Goal: Information Seeking & Learning: Find contact information

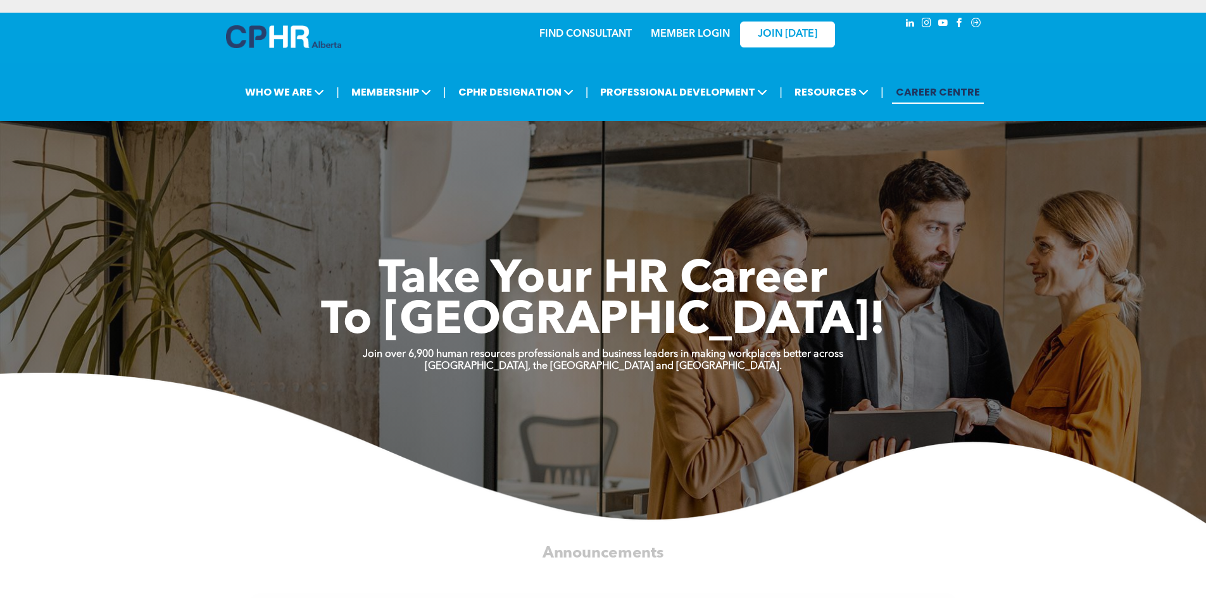
click at [681, 37] on link "MEMBER LOGIN" at bounding box center [690, 34] width 79 height 10
click at [600, 33] on link "FIND CONSULTANT" at bounding box center [585, 34] width 92 height 10
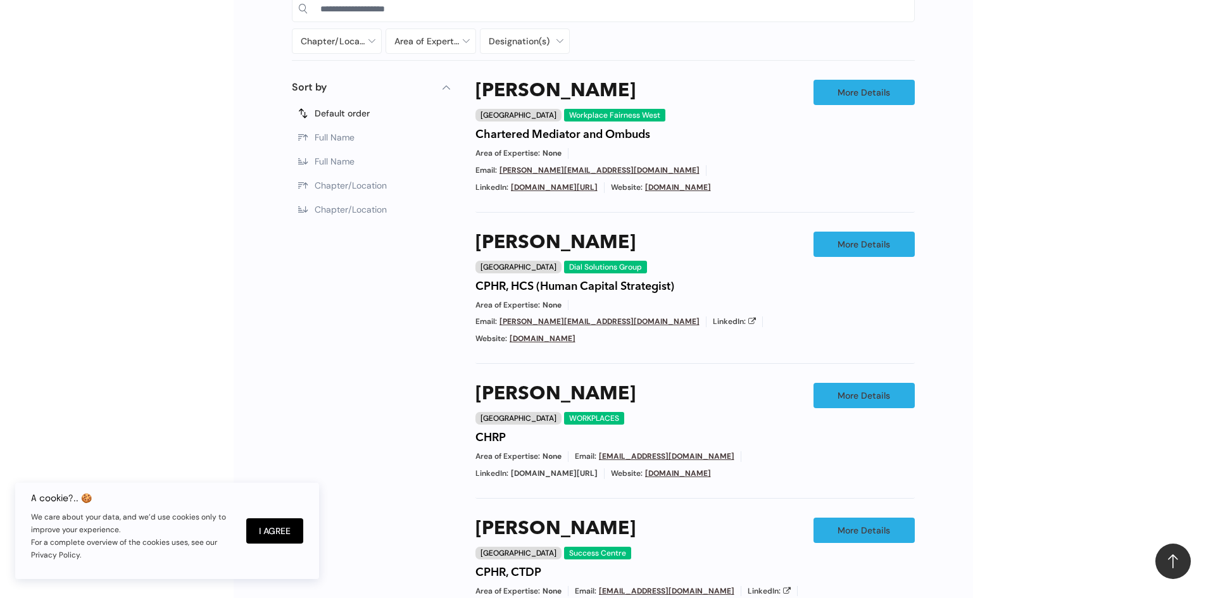
scroll to position [627, 0]
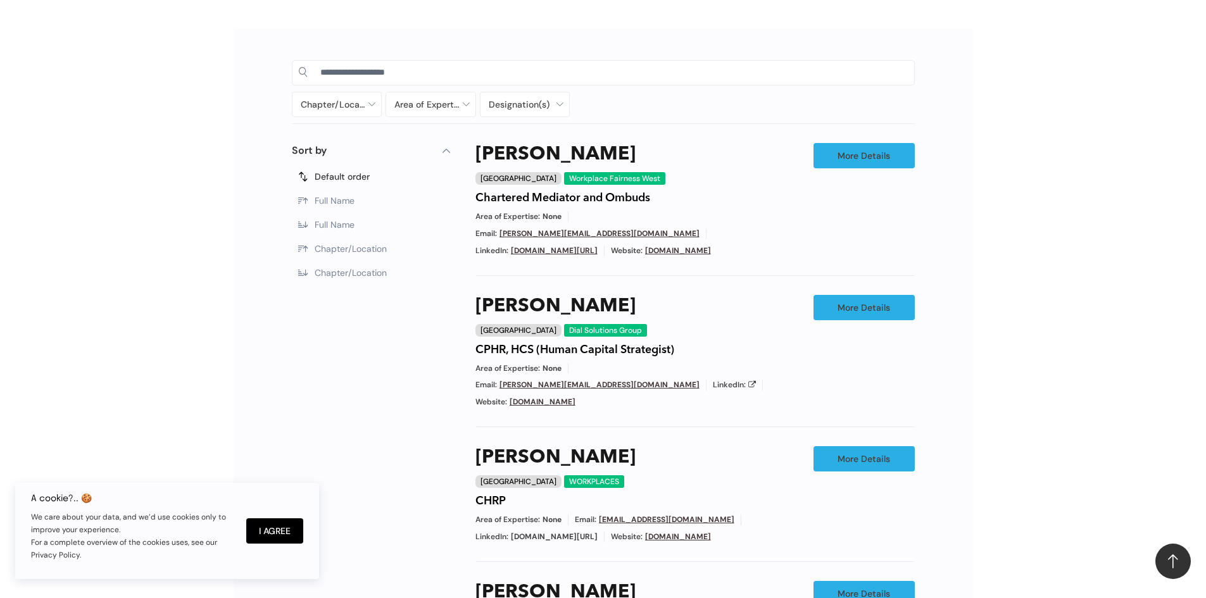
click at [270, 536] on button "I Agree" at bounding box center [274, 531] width 57 height 25
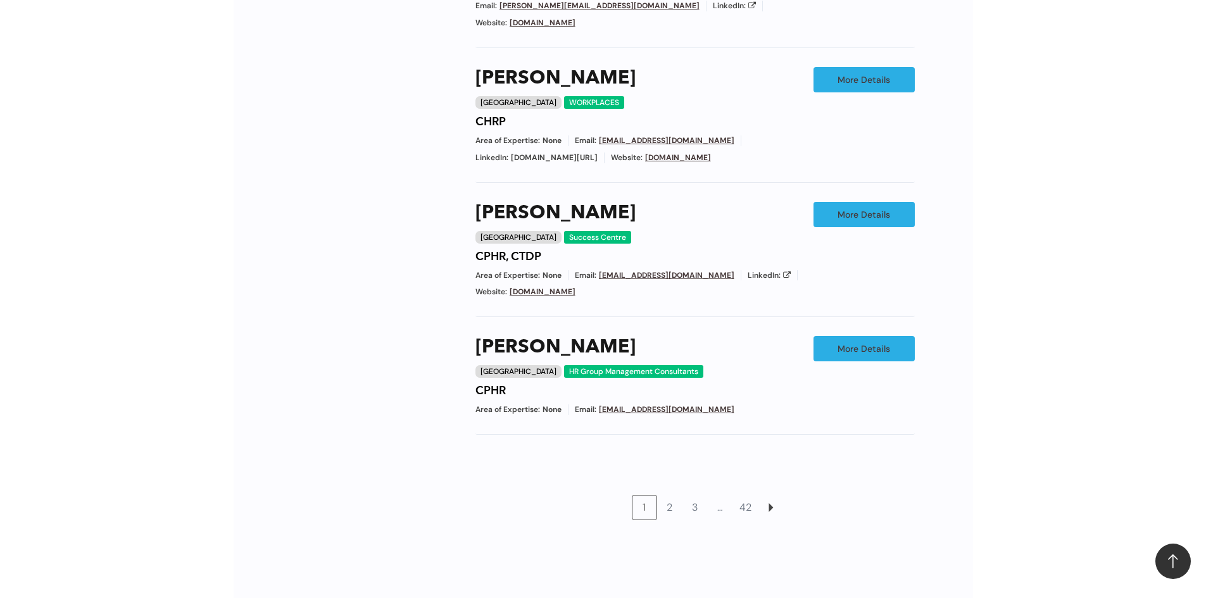
scroll to position [1007, 0]
click at [669, 495] on link "2" at bounding box center [670, 507] width 24 height 24
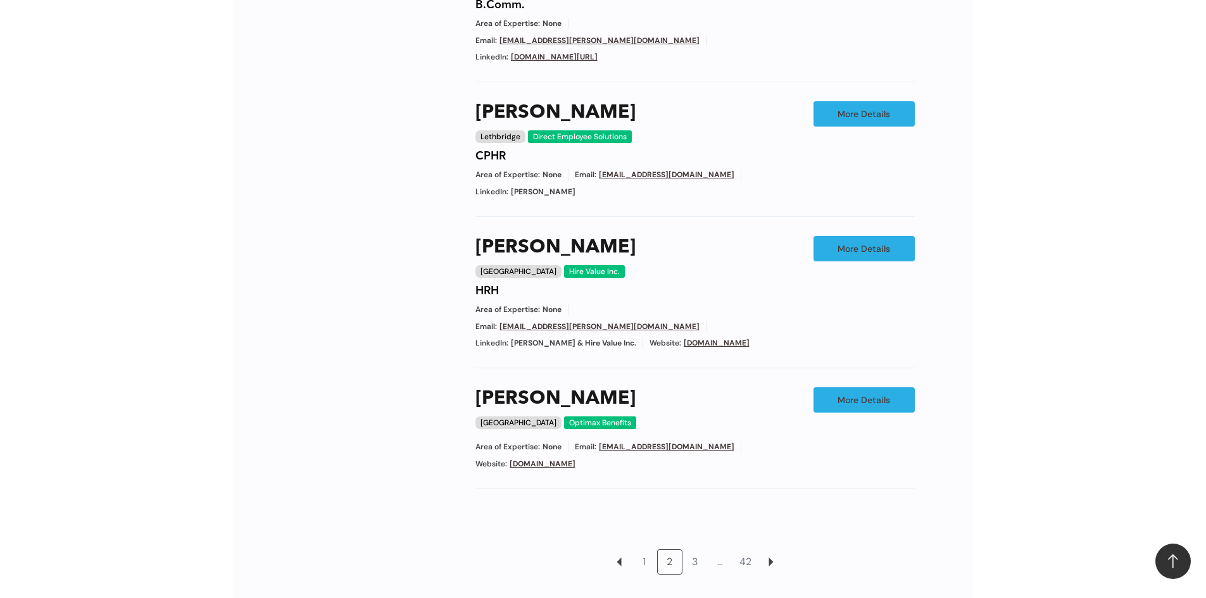
scroll to position [907, 0]
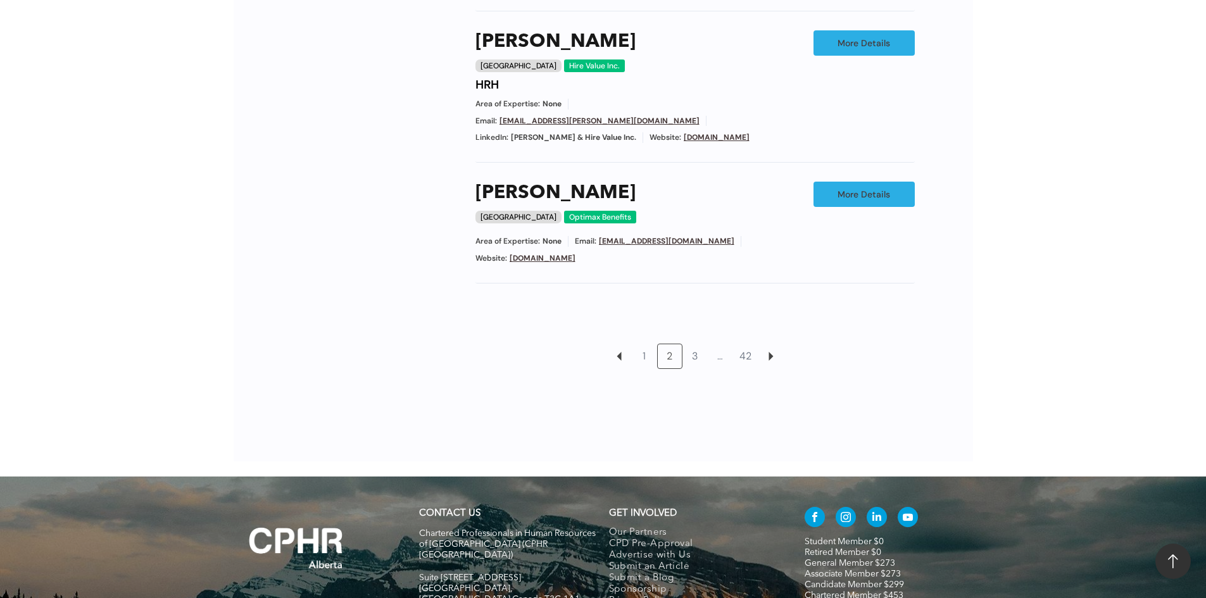
click at [707, 344] on link "3" at bounding box center [695, 356] width 24 height 24
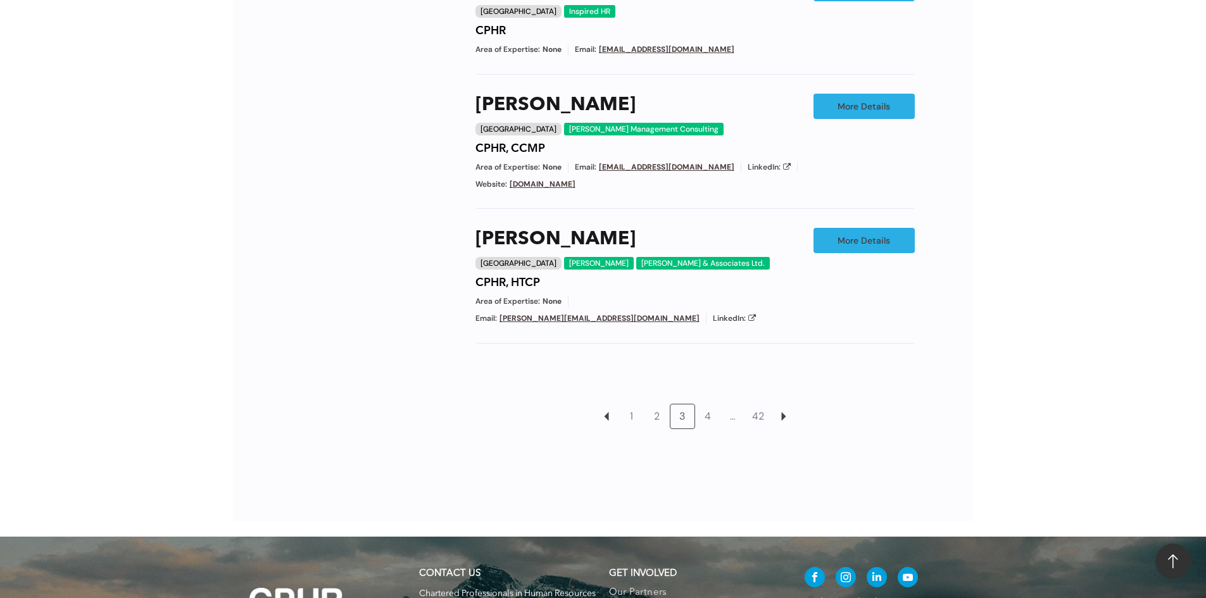
scroll to position [1161, 0]
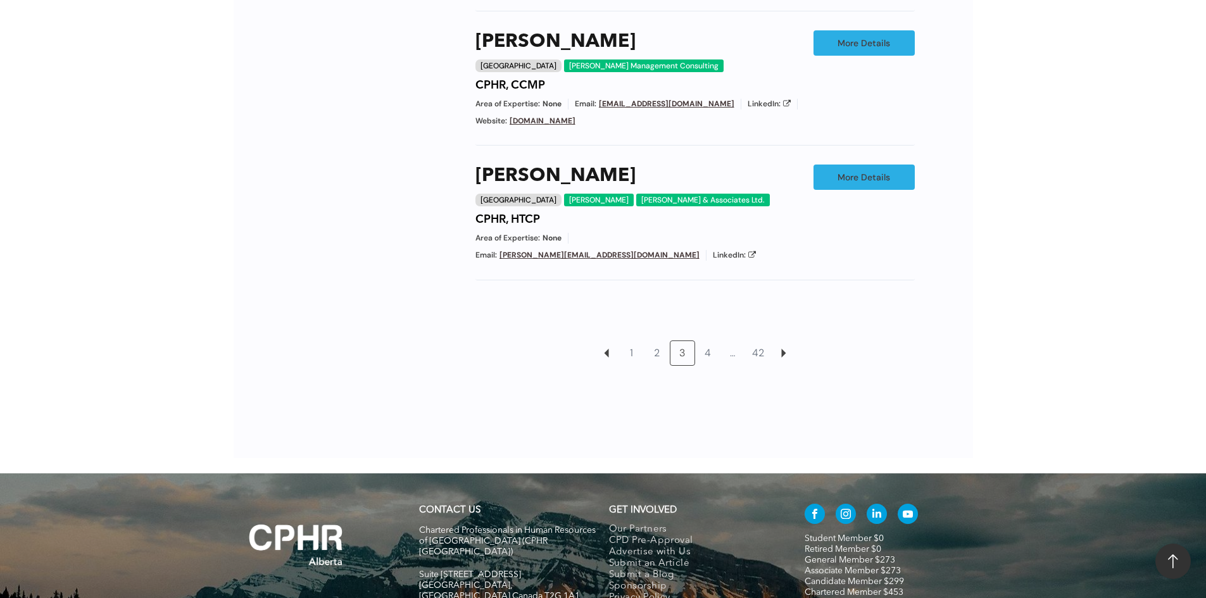
click at [712, 341] on link "4" at bounding box center [708, 353] width 24 height 24
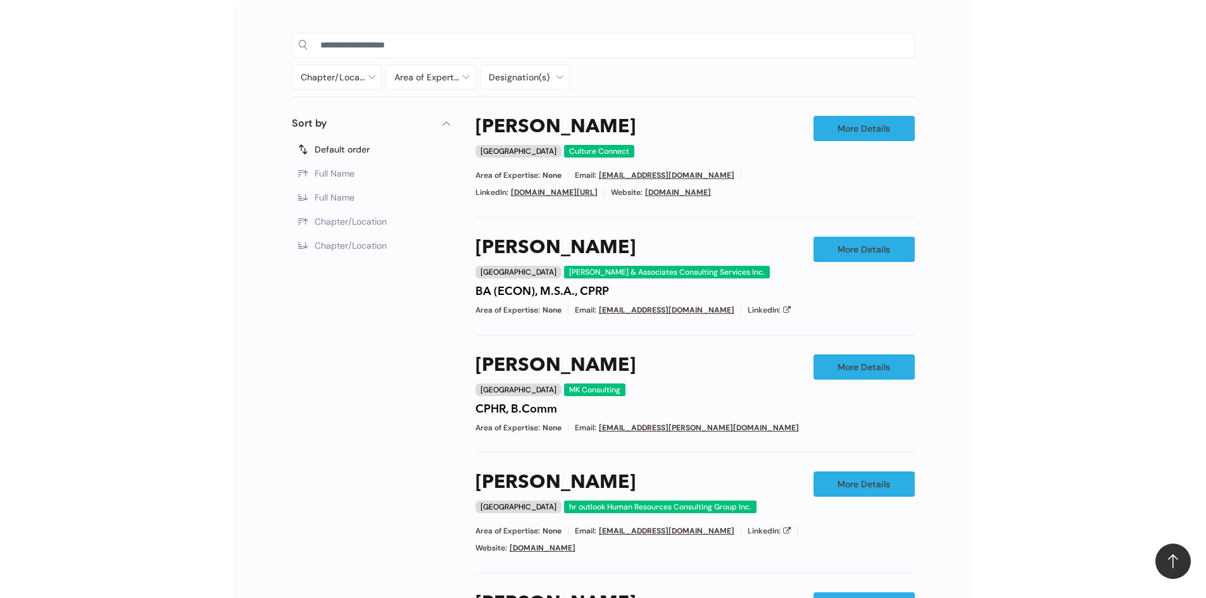
scroll to position [1097, 0]
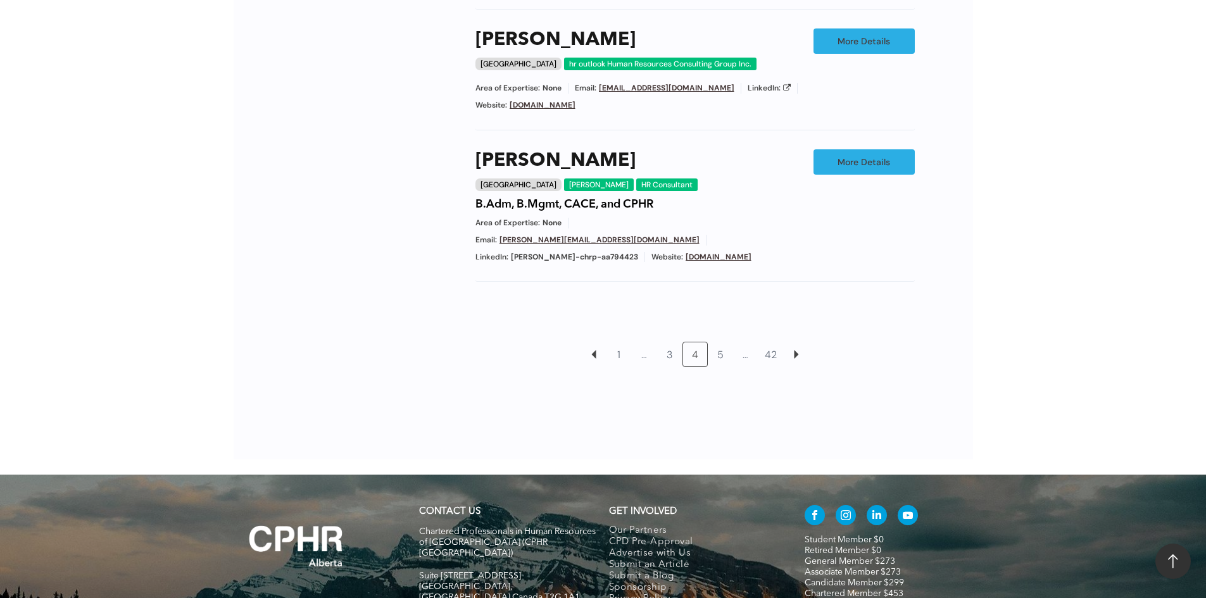
click at [779, 343] on link "42" at bounding box center [771, 355] width 24 height 24
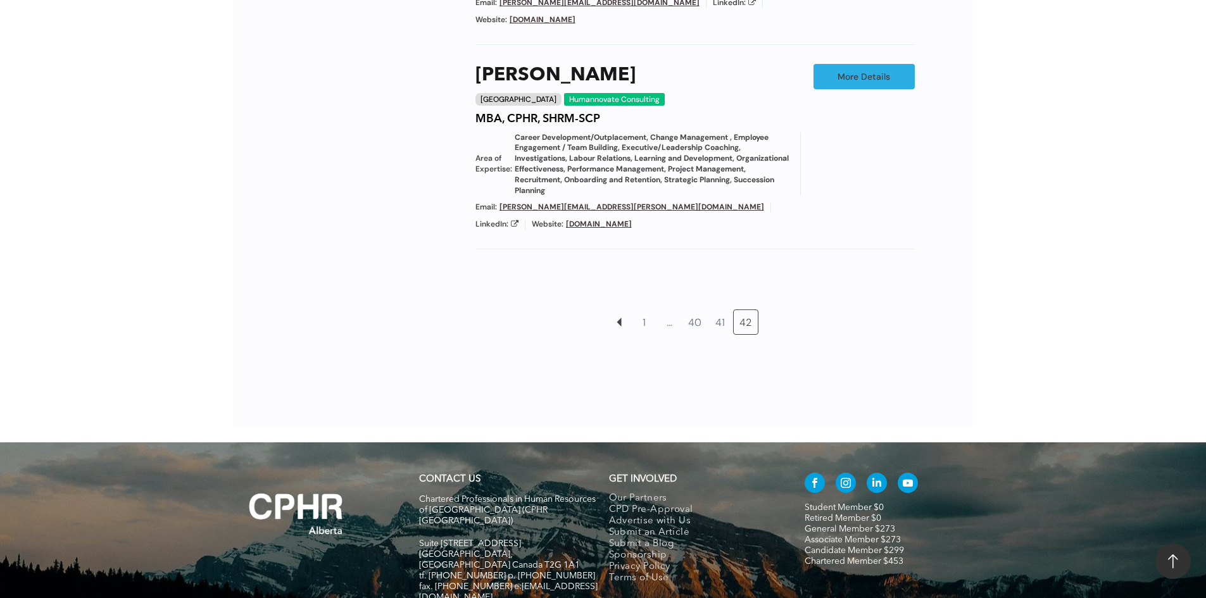
scroll to position [1539, 0]
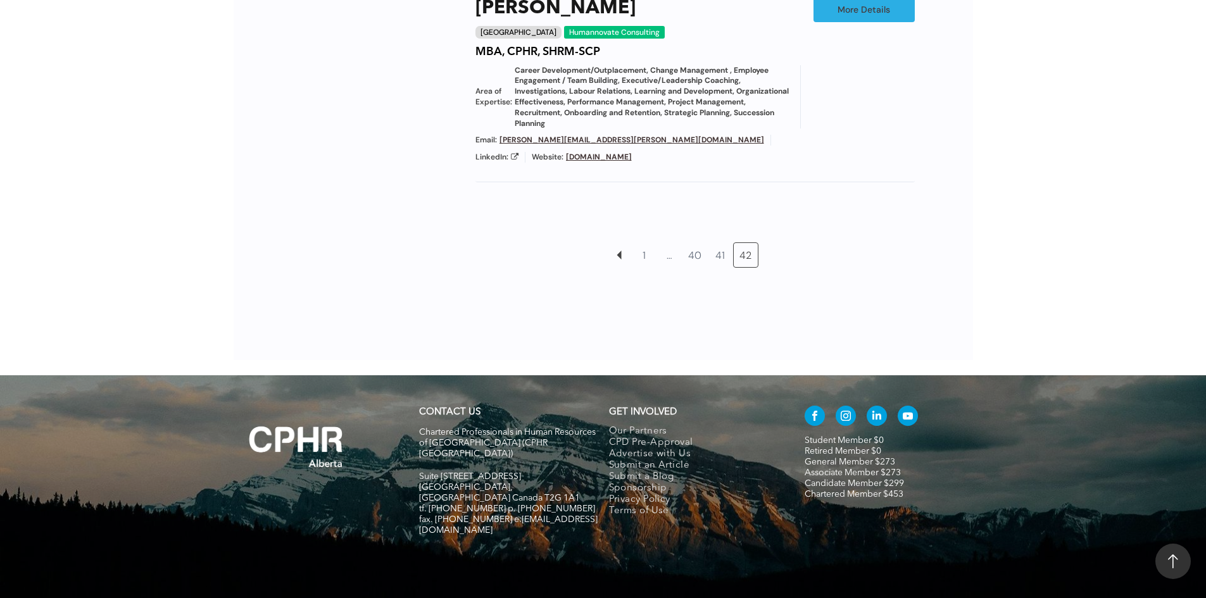
click at [725, 243] on link "41" at bounding box center [720, 255] width 24 height 24
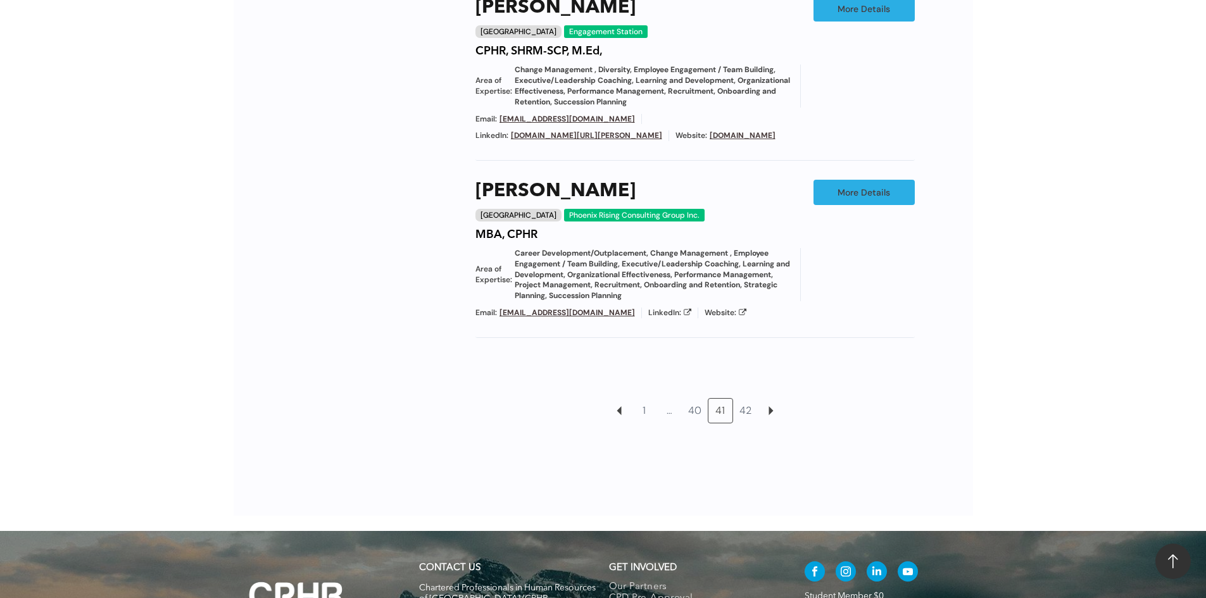
scroll to position [1414, 0]
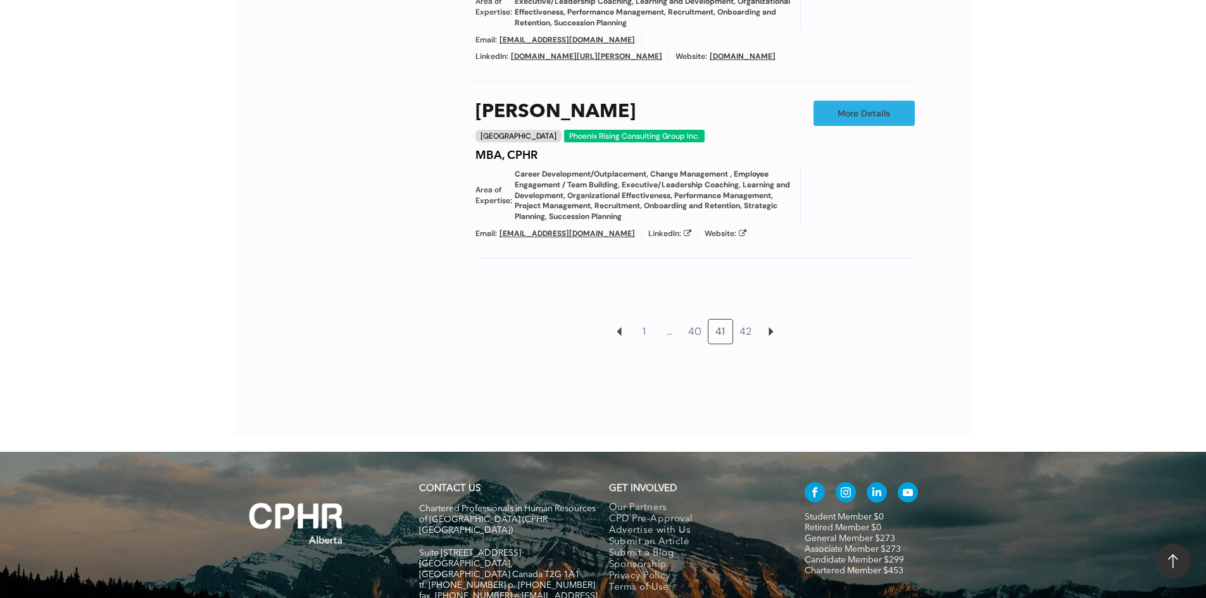
click at [693, 320] on link "40" at bounding box center [695, 332] width 24 height 24
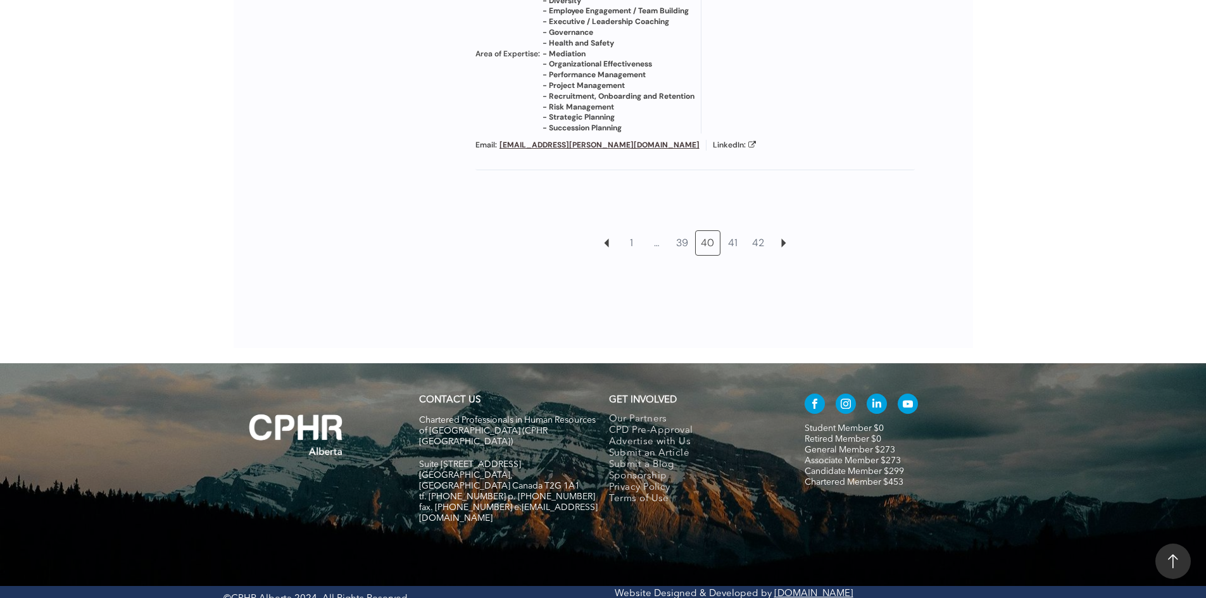
scroll to position [1606, 0]
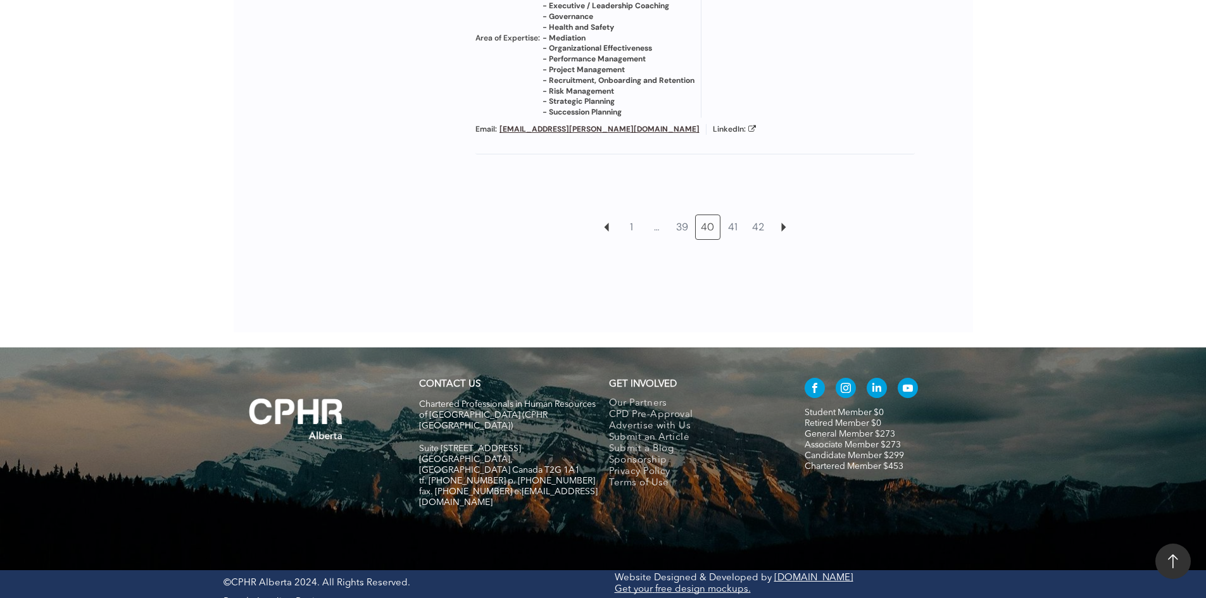
click at [686, 234] on link "39" at bounding box center [682, 227] width 24 height 24
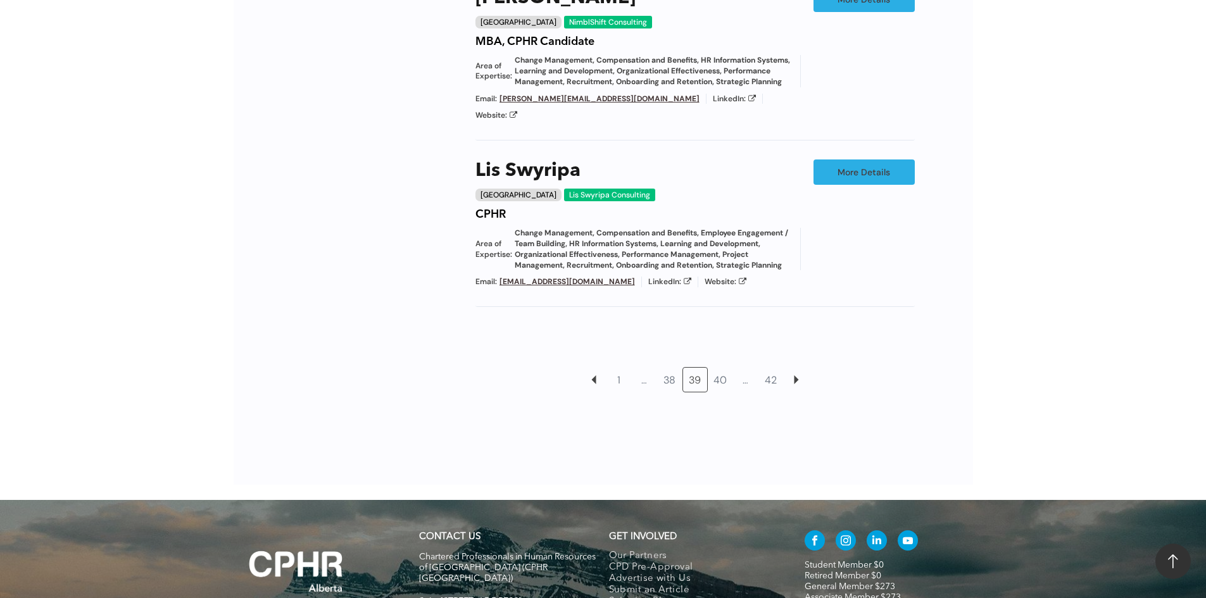
scroll to position [1287, 0]
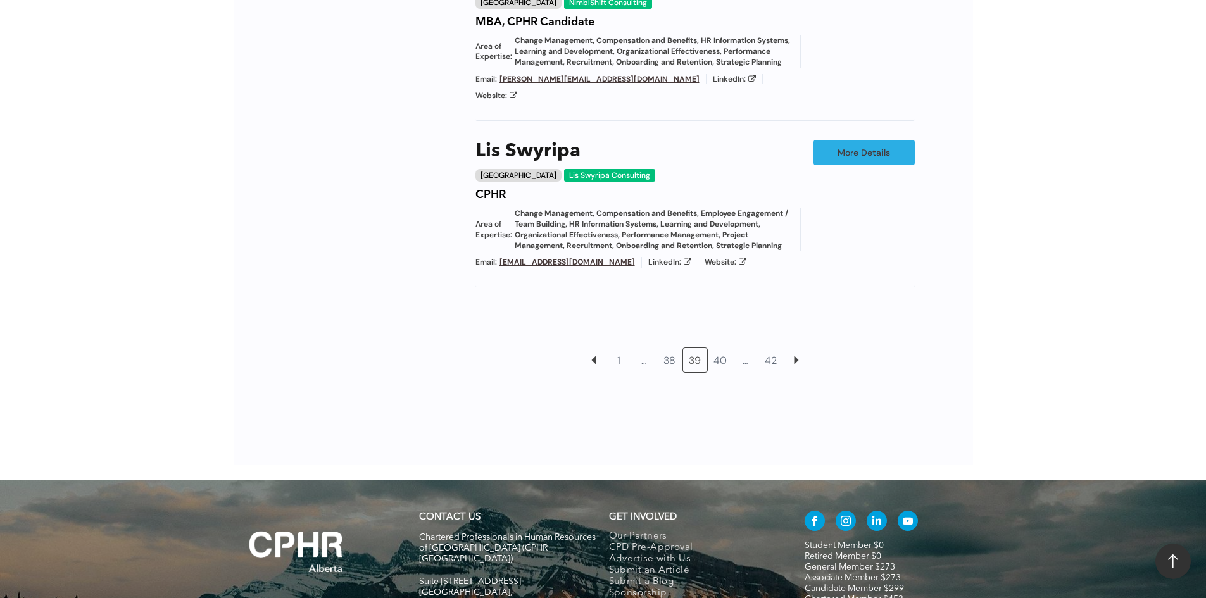
click at [672, 348] on link "38" at bounding box center [670, 360] width 24 height 24
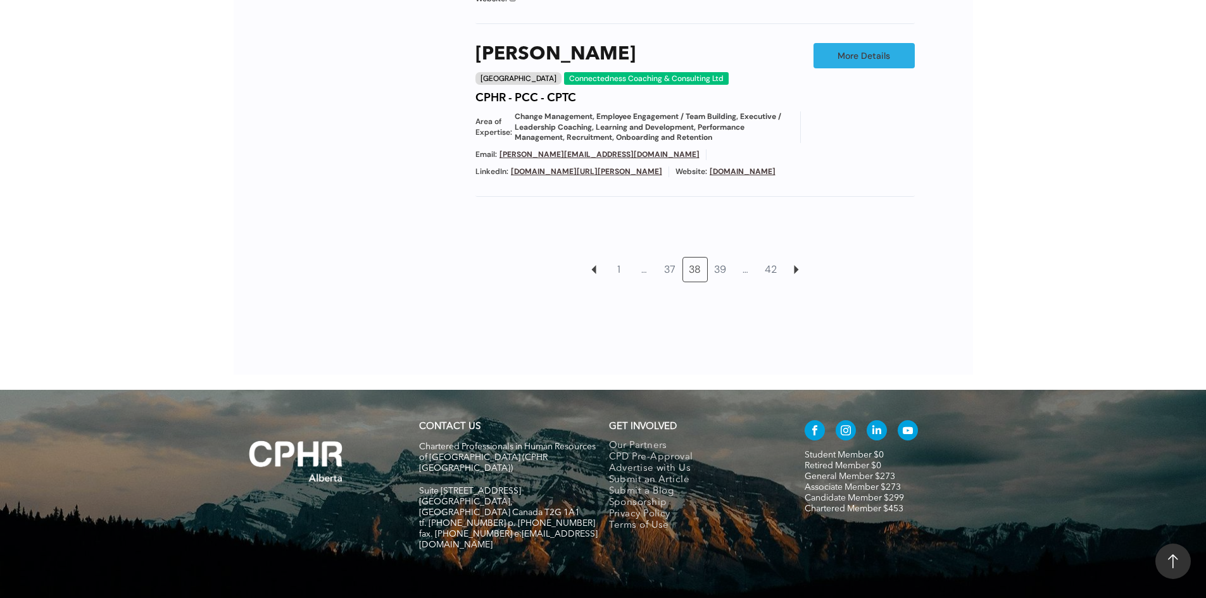
scroll to position [1454, 0]
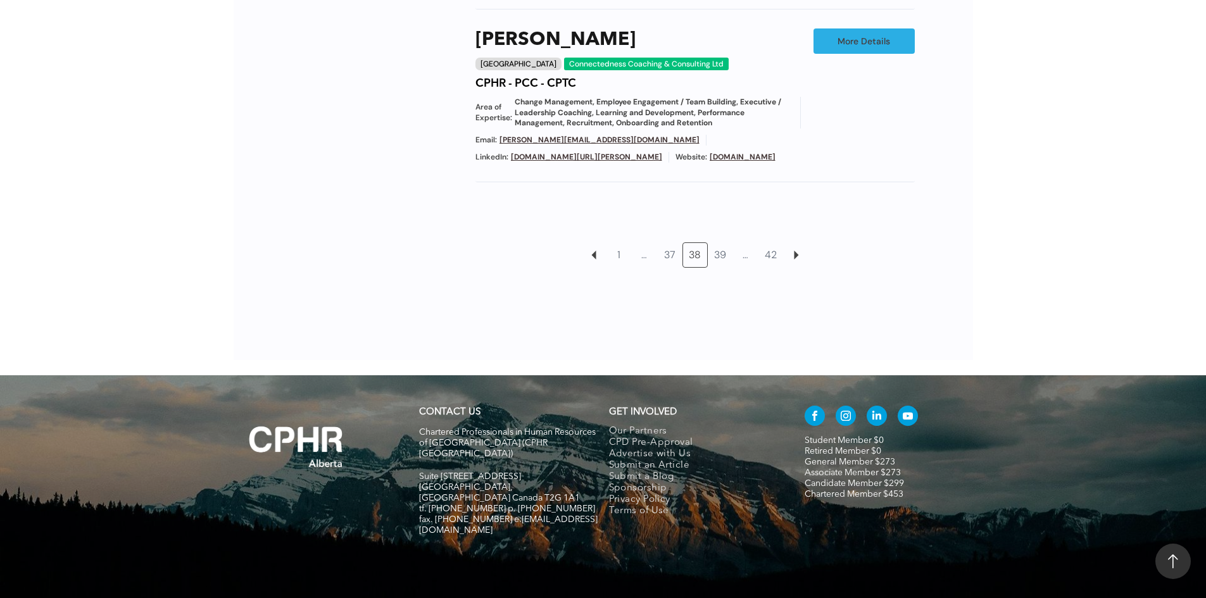
click at [672, 243] on link "37" at bounding box center [670, 255] width 24 height 24
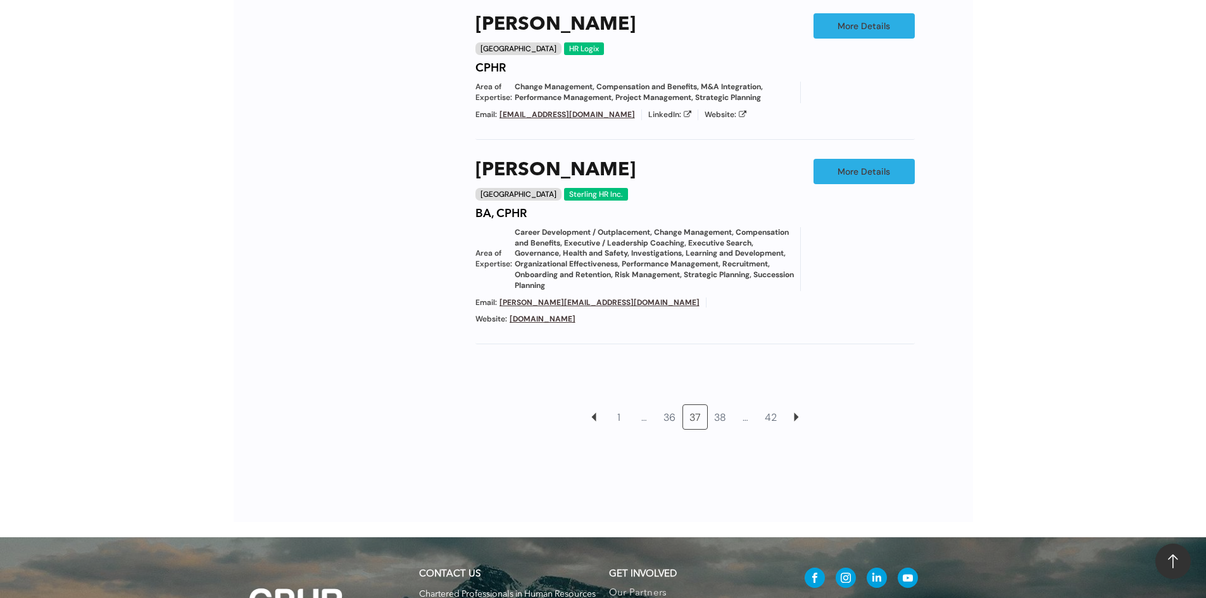
scroll to position [1387, 0]
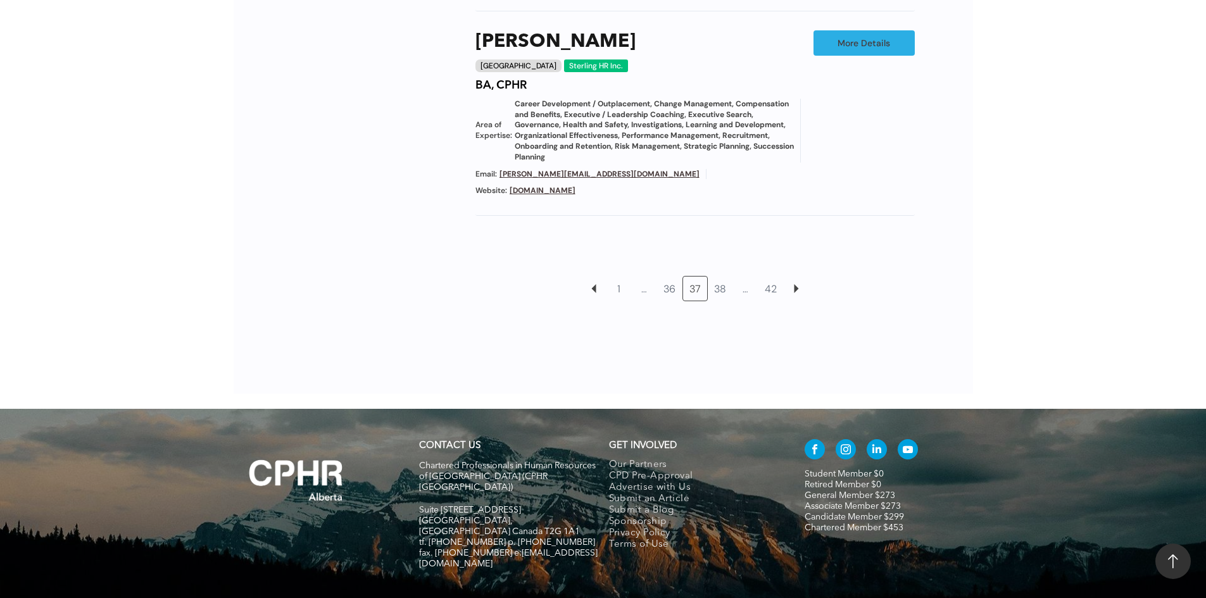
click at [646, 277] on link "…" at bounding box center [645, 289] width 24 height 24
click at [596, 277] on link at bounding box center [594, 289] width 24 height 24
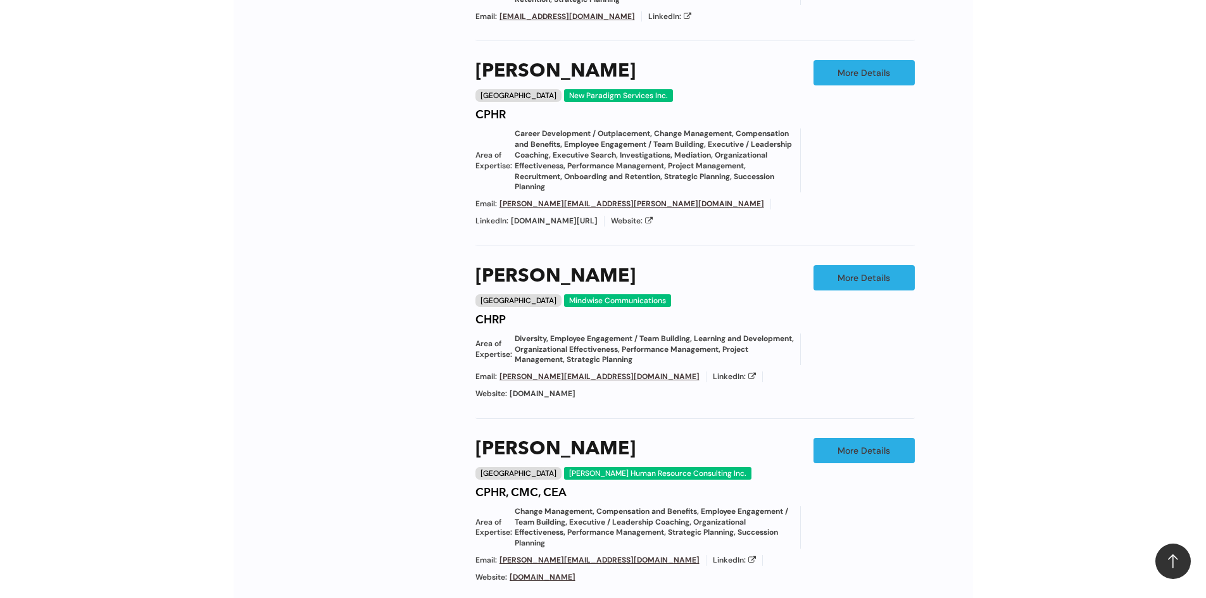
scroll to position [1097, 0]
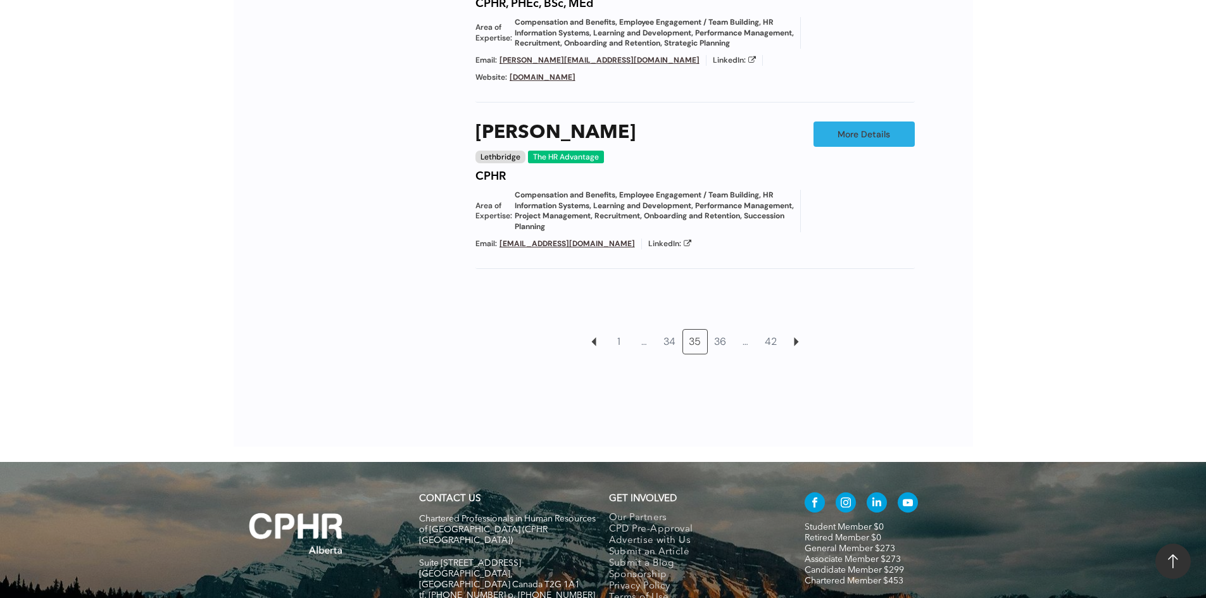
scroll to position [1350, 0]
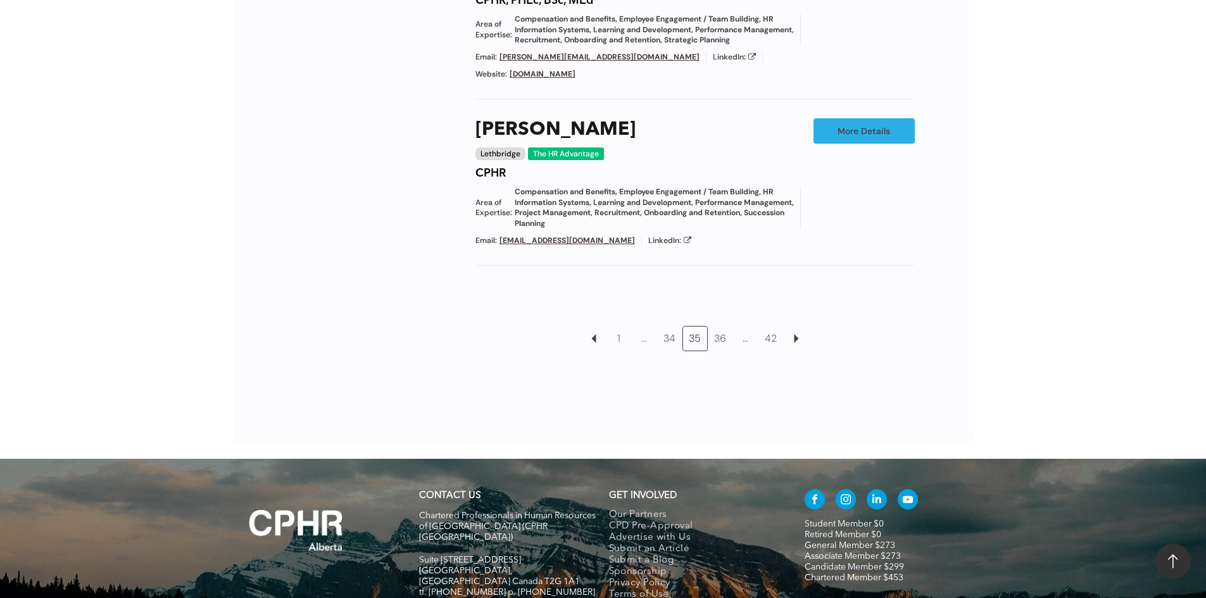
click at [620, 335] on link "1" at bounding box center [619, 339] width 24 height 24
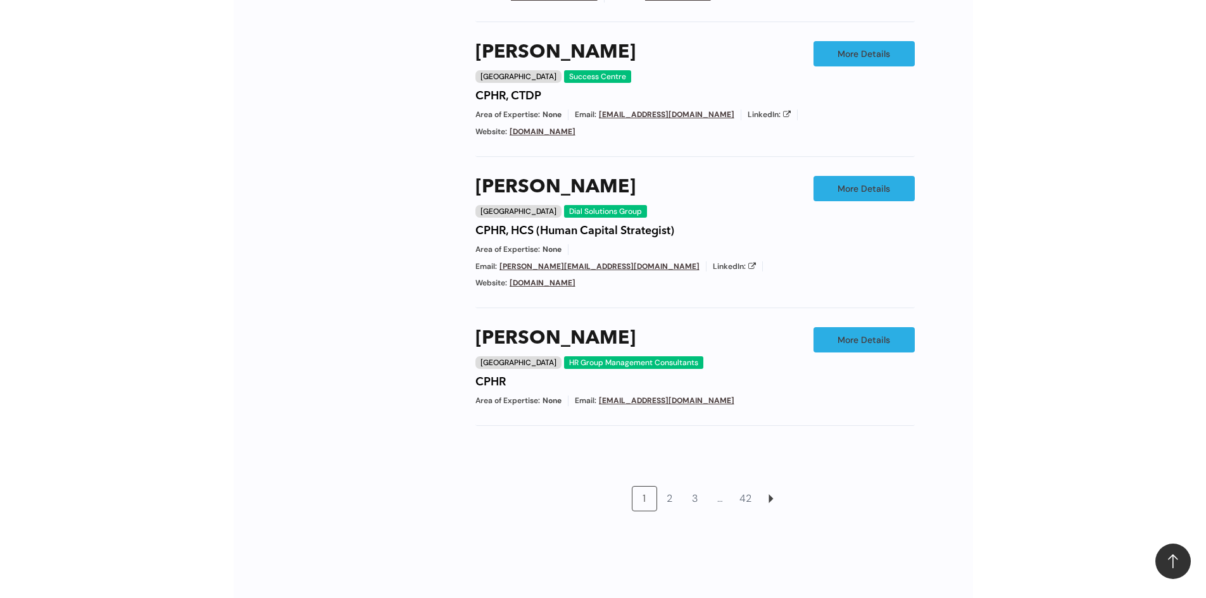
scroll to position [1034, 0]
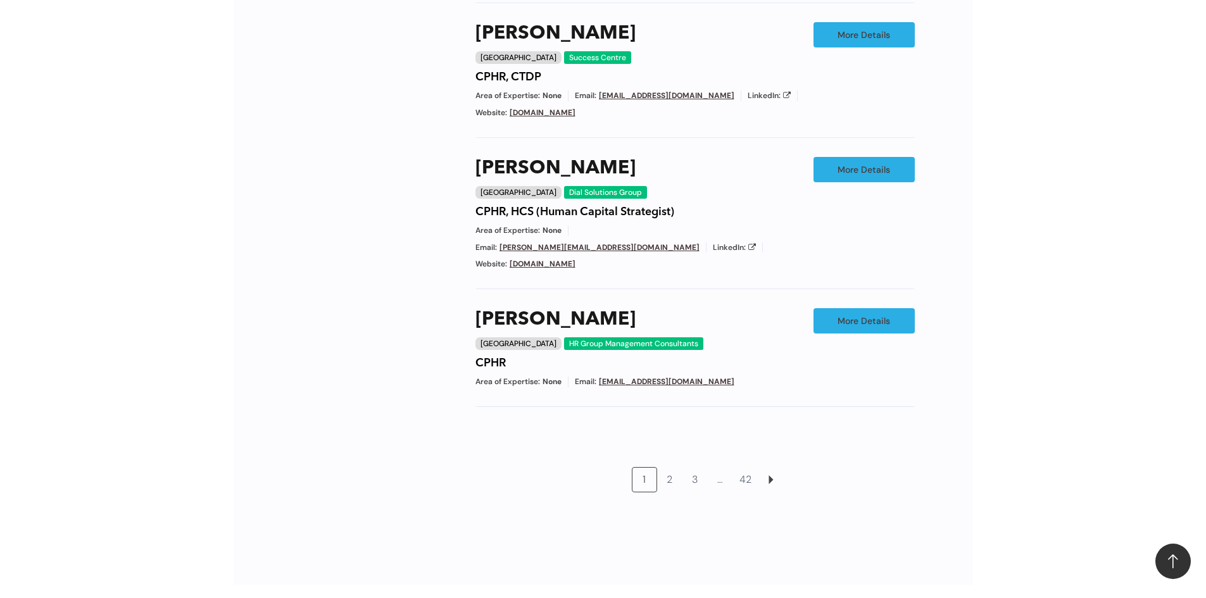
click at [776, 468] on link at bounding box center [771, 480] width 24 height 24
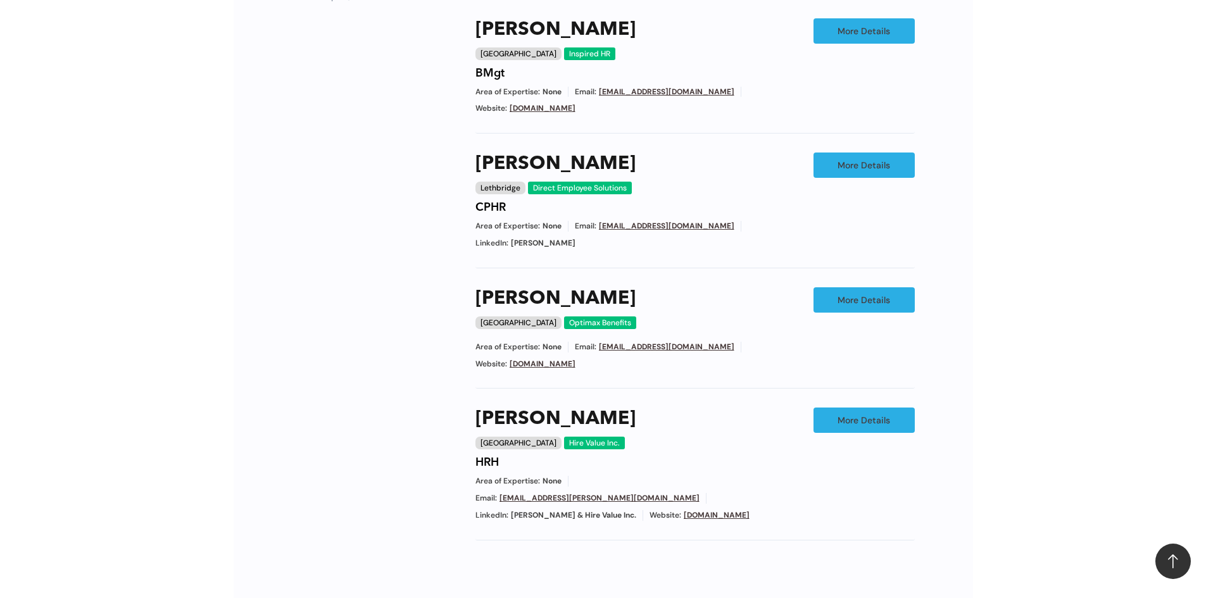
scroll to position [907, 0]
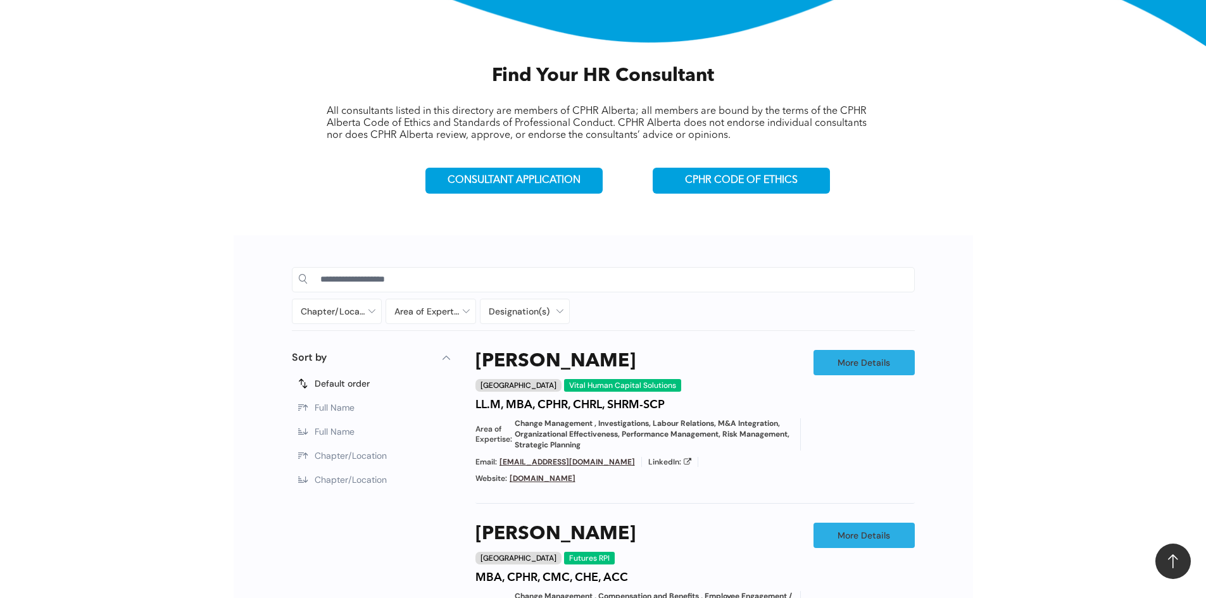
scroll to position [443, 0]
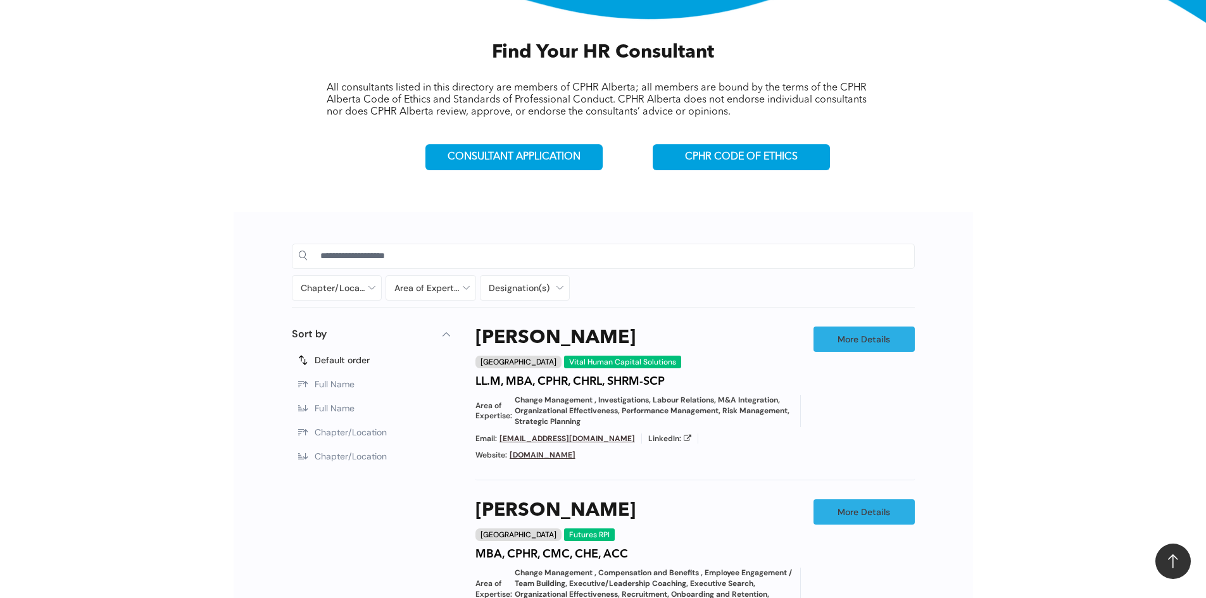
click at [576, 453] on link "www.vitalhumancapitalsolutions.ca" at bounding box center [543, 455] width 66 height 10
